Goal: Transaction & Acquisition: Subscribe to service/newsletter

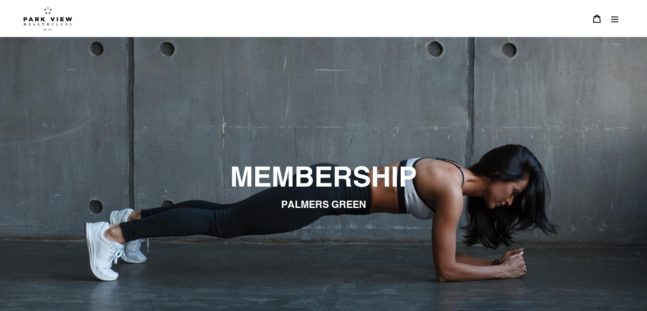
click at [40, 22] on img at bounding box center [47, 18] width 49 height 24
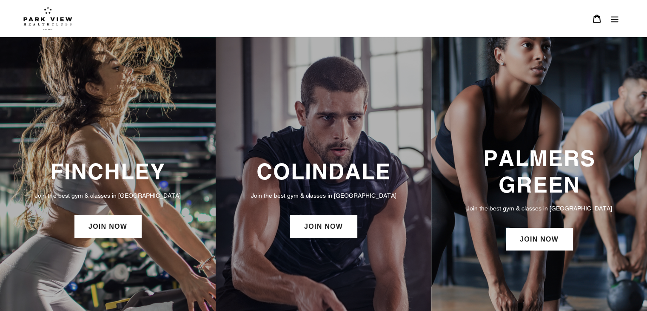
click at [612, 15] on icon "Menu" at bounding box center [615, 18] width 9 height 9
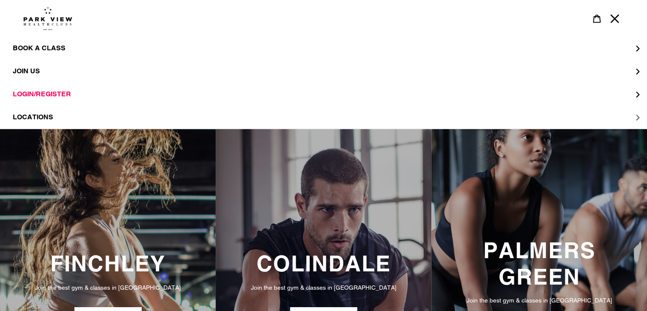
click at [399, 116] on button "LOCATIONS" at bounding box center [323, 117] width 647 height 23
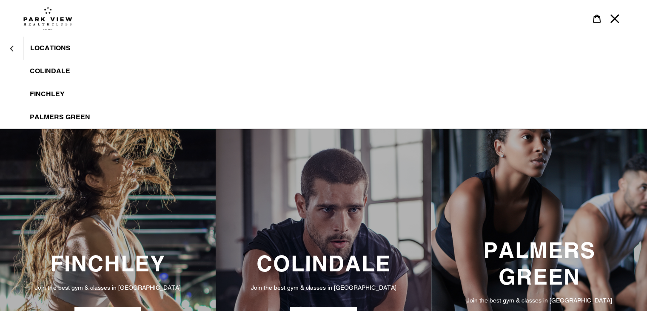
click at [63, 51] on span "LOCATIONS" at bounding box center [50, 48] width 40 height 9
click at [49, 44] on span "LOCATIONS" at bounding box center [50, 48] width 40 height 9
click at [60, 70] on span "Colindale" at bounding box center [50, 71] width 40 height 9
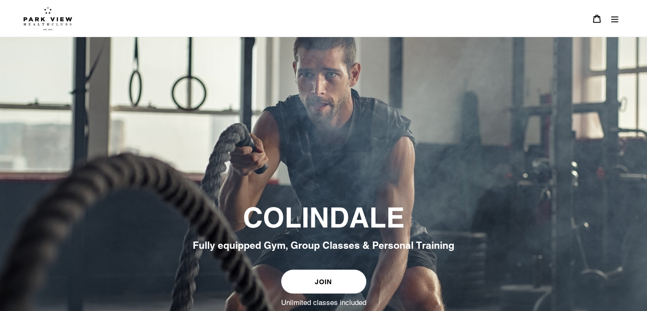
click at [615, 19] on icon "Menu" at bounding box center [615, 19] width 7 height 6
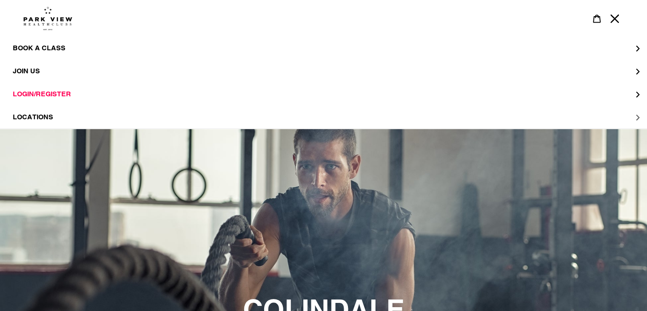
click at [45, 116] on span "LOCATIONS" at bounding box center [33, 117] width 40 height 8
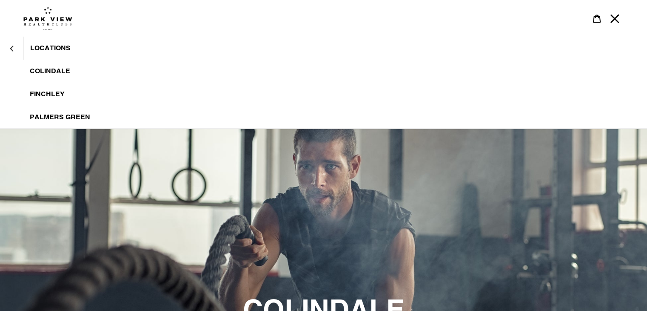
click at [66, 111] on link "Palmers Green" at bounding box center [323, 117] width 647 height 23
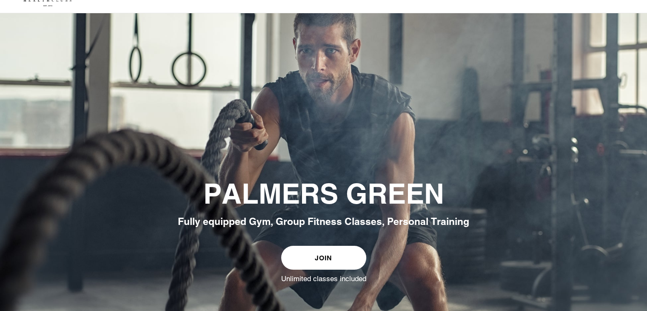
scroll to position [3, 0]
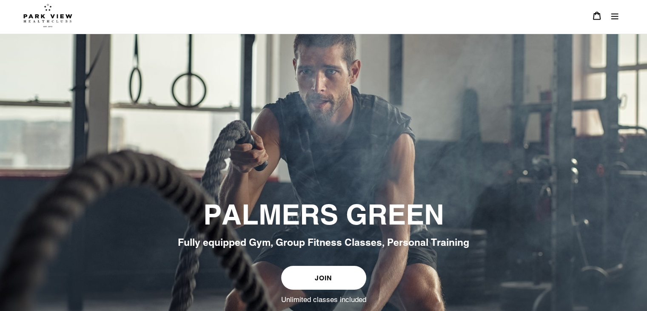
click at [339, 277] on link "JOIN" at bounding box center [323, 278] width 85 height 24
